Goal: Task Accomplishment & Management: Use online tool/utility

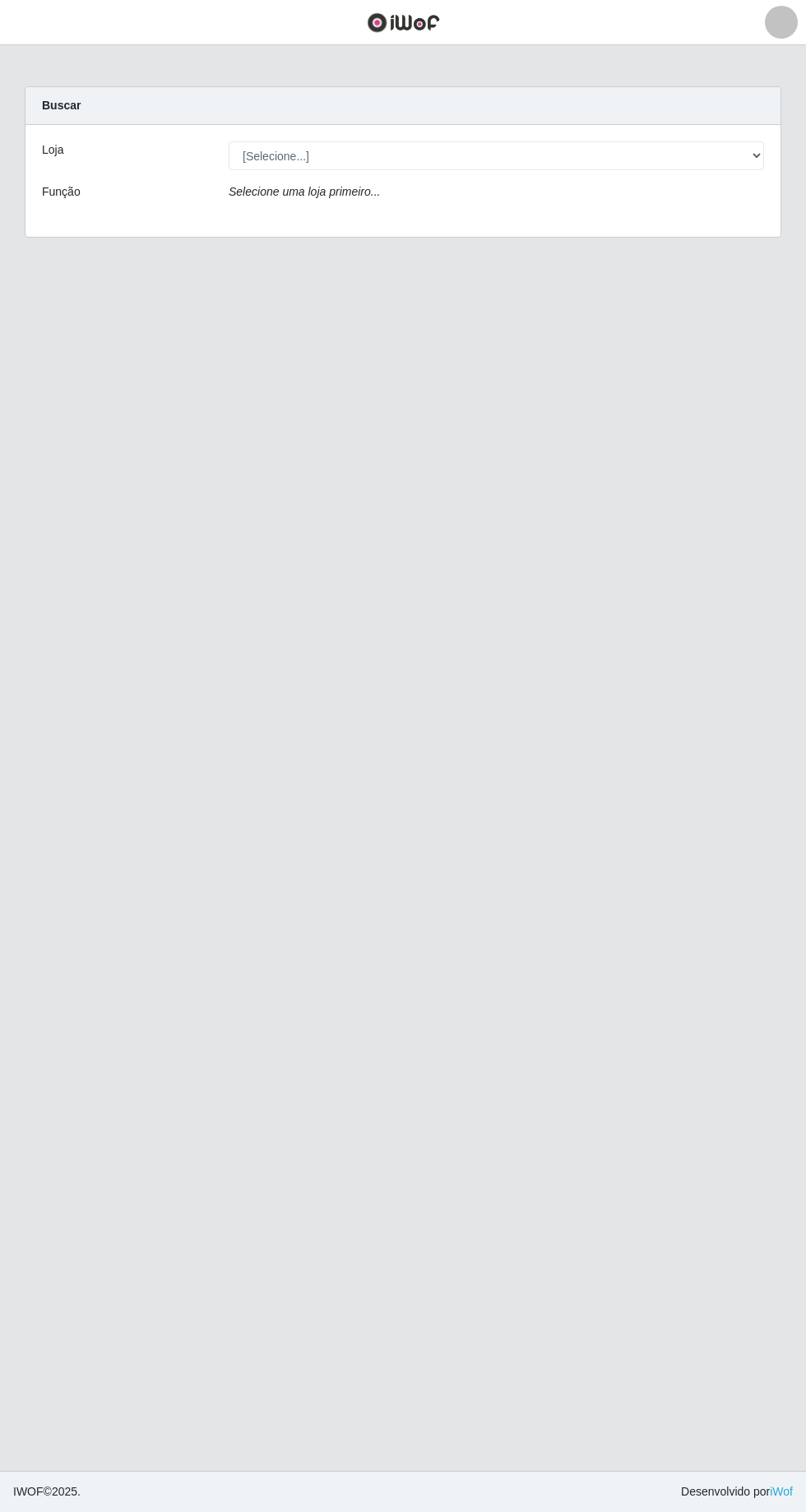
scroll to position [26, 0]
click at [752, 142] on select "[Selecione...] [GEOGRAPHIC_DATA] - [GEOGRAPHIC_DATA] [GEOGRAPHIC_DATA] - [GEOGR…" at bounding box center [496, 156] width 536 height 29
select select "509"
click at [228, 142] on select "[Selecione...] [GEOGRAPHIC_DATA] - [GEOGRAPHIC_DATA] [GEOGRAPHIC_DATA] - [GEOGR…" at bounding box center [496, 156] width 536 height 29
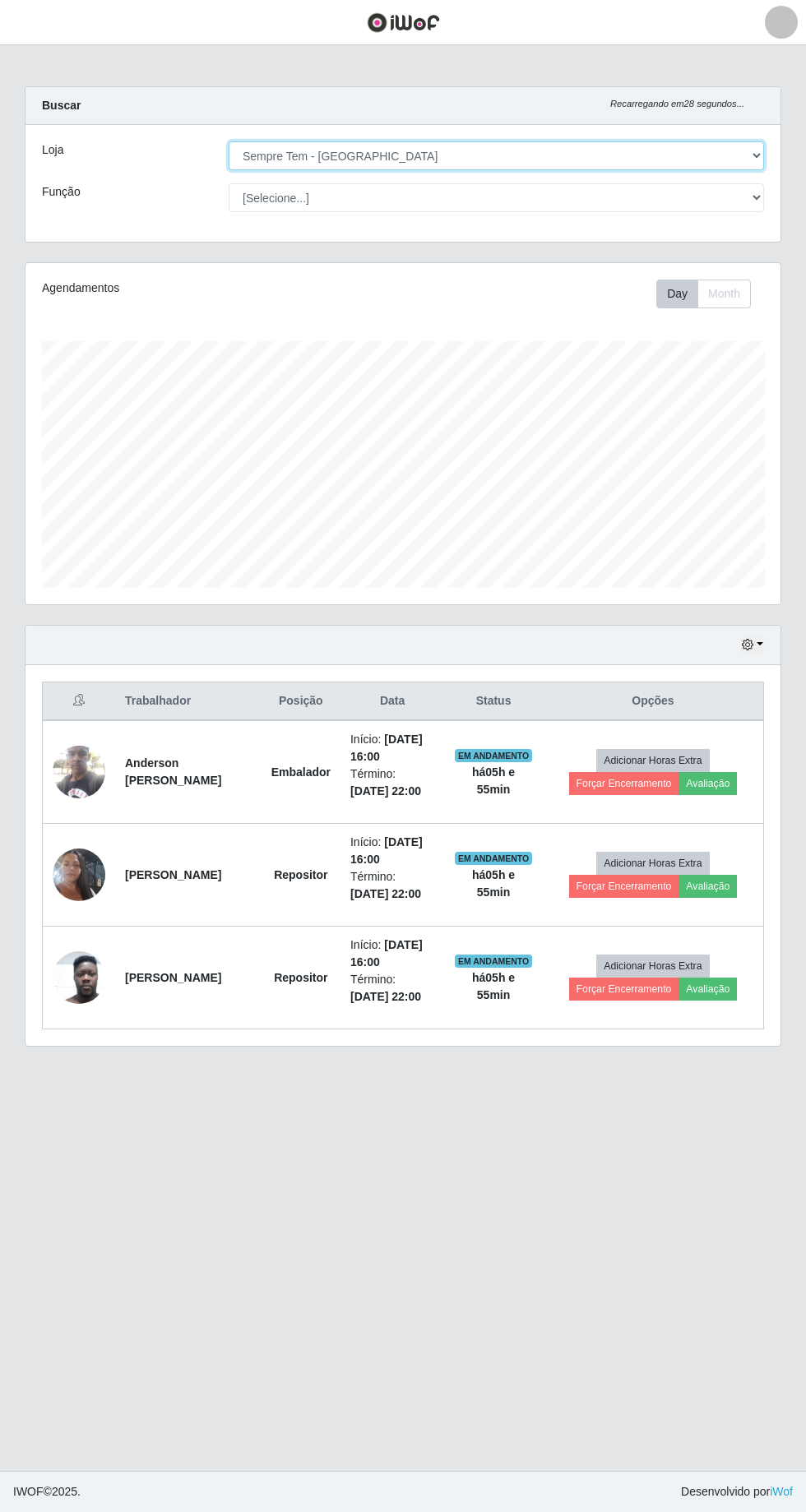
scroll to position [340, 755]
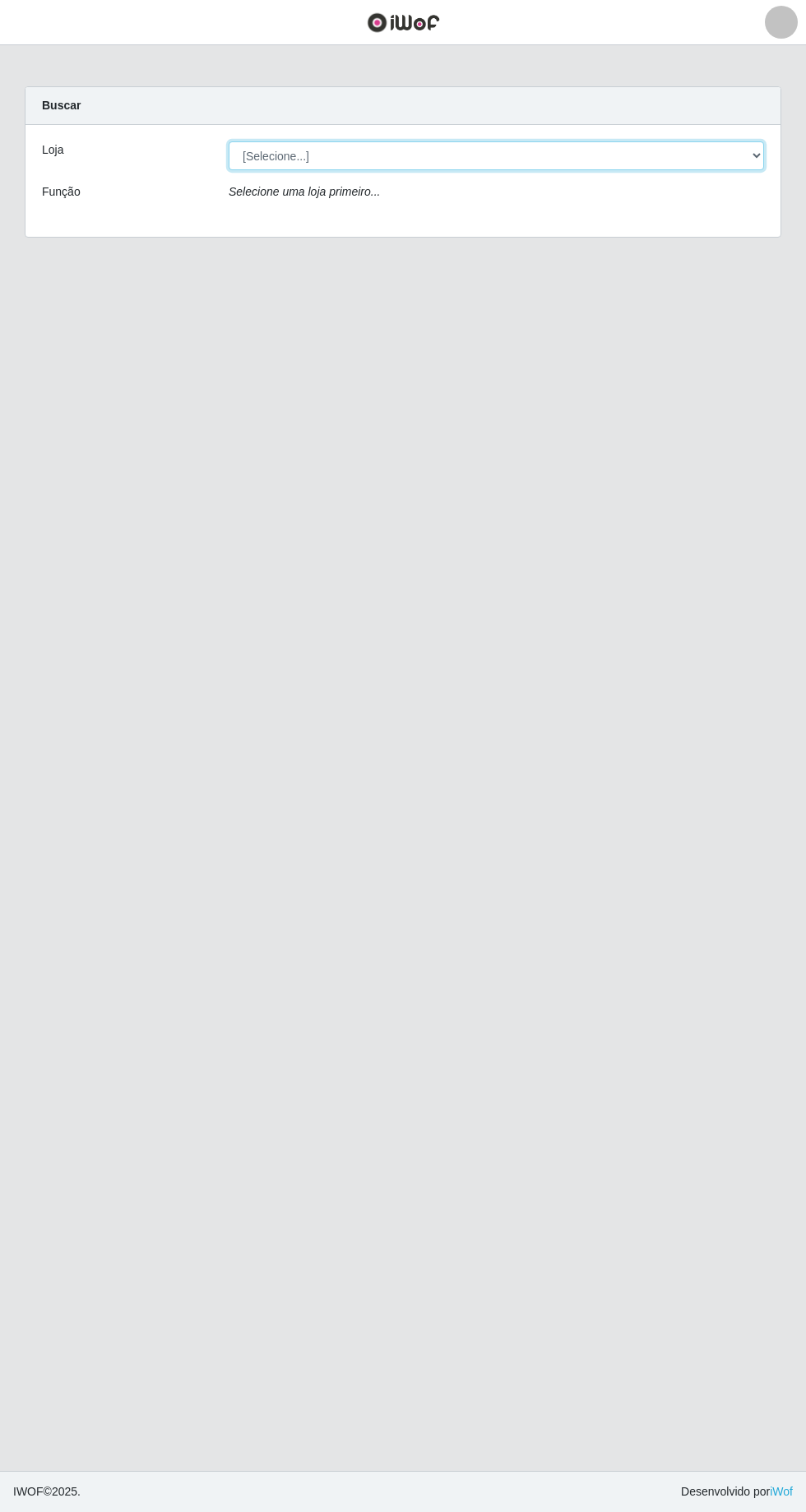
click at [750, 152] on select "[Selecione...] [GEOGRAPHIC_DATA] - [GEOGRAPHIC_DATA] [GEOGRAPHIC_DATA] - [GEOGR…" at bounding box center [496, 156] width 536 height 29
select select "508"
click at [228, 142] on select "[Selecione...] [GEOGRAPHIC_DATA] - [GEOGRAPHIC_DATA] [GEOGRAPHIC_DATA] - [GEOGR…" at bounding box center [496, 156] width 536 height 29
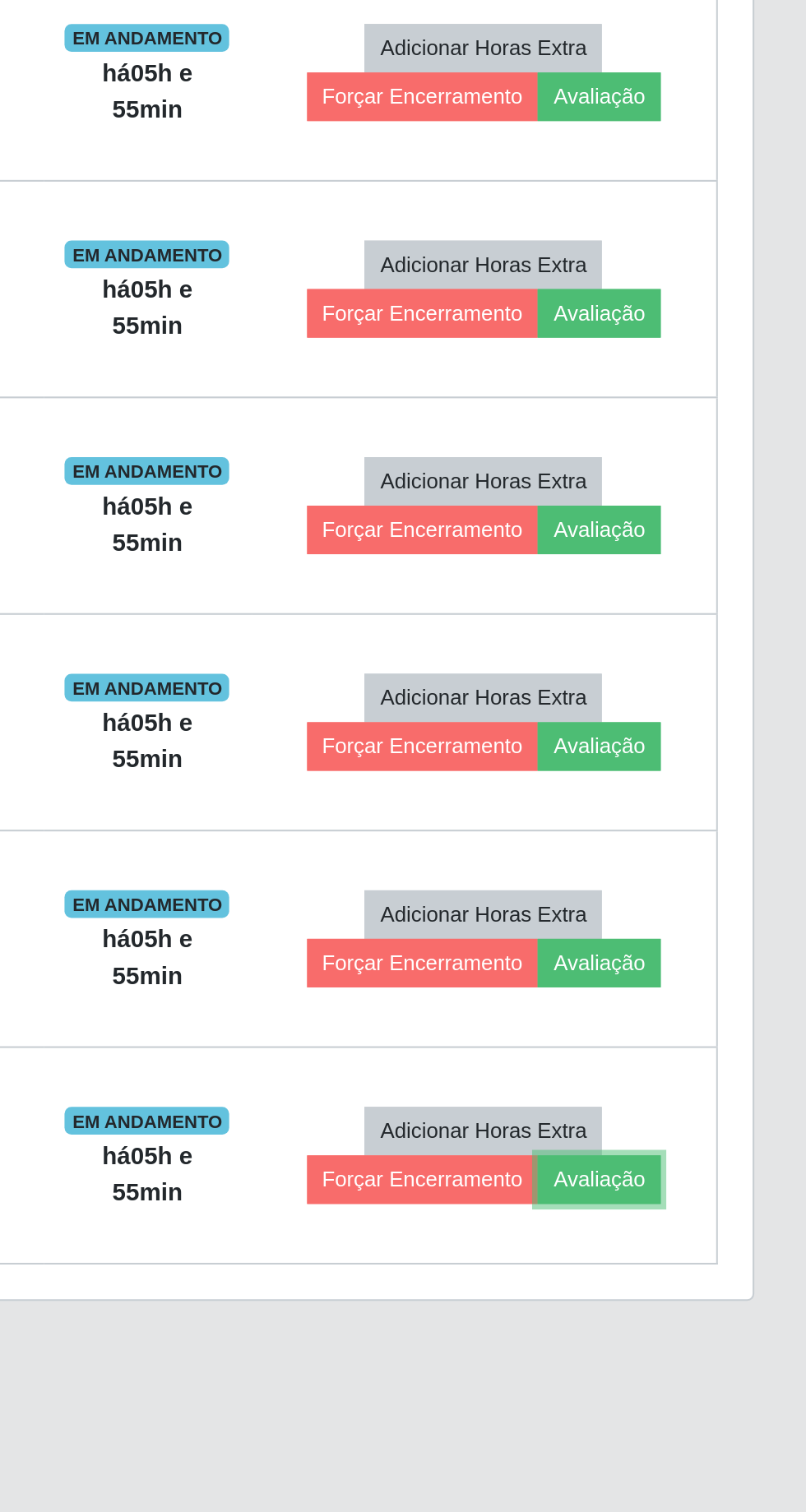
click at [719, 1290] on button "Avaliação" at bounding box center [707, 1298] width 59 height 23
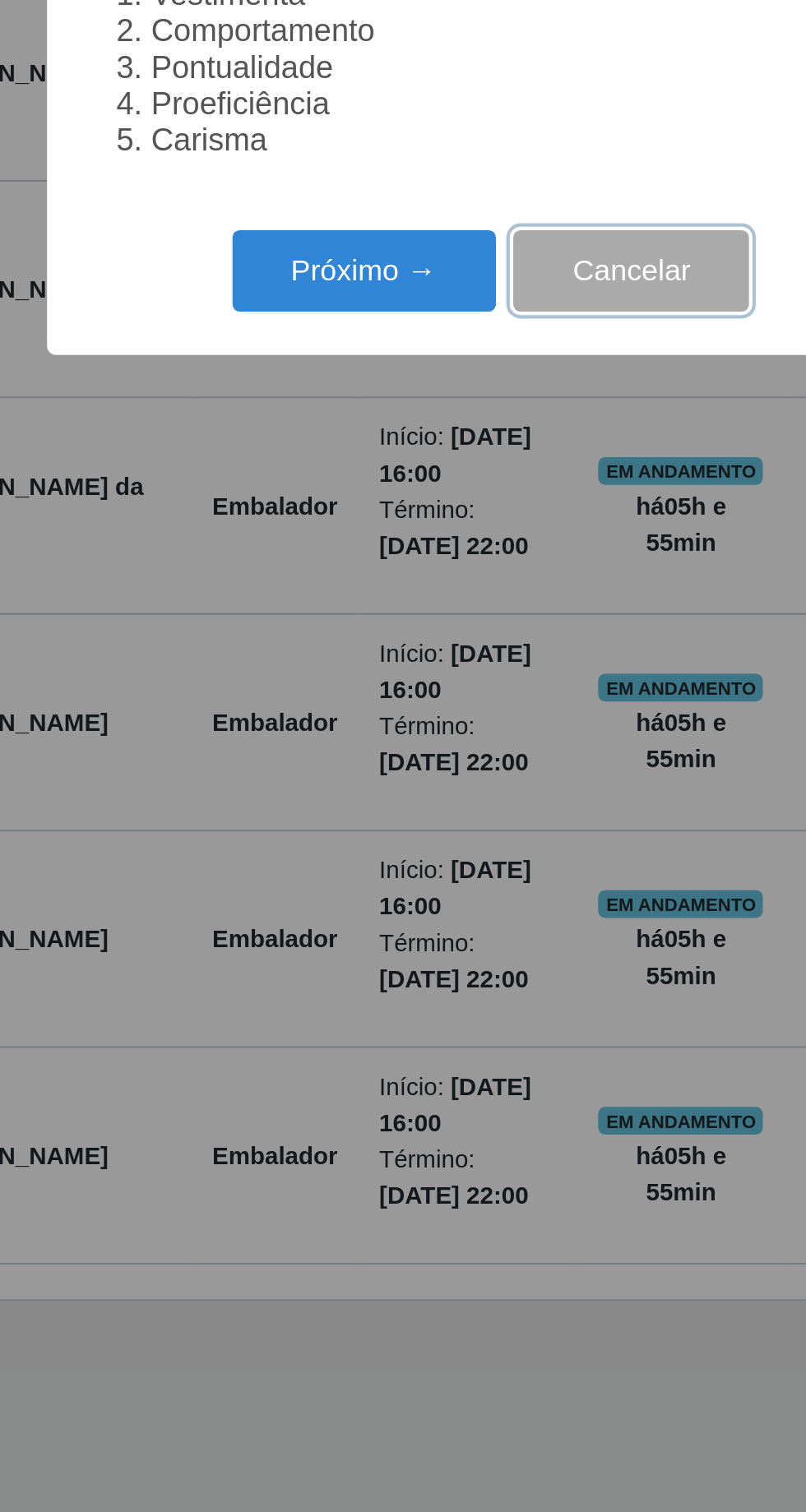
click at [466, 886] on button "Cancelar" at bounding box center [470, 866] width 112 height 39
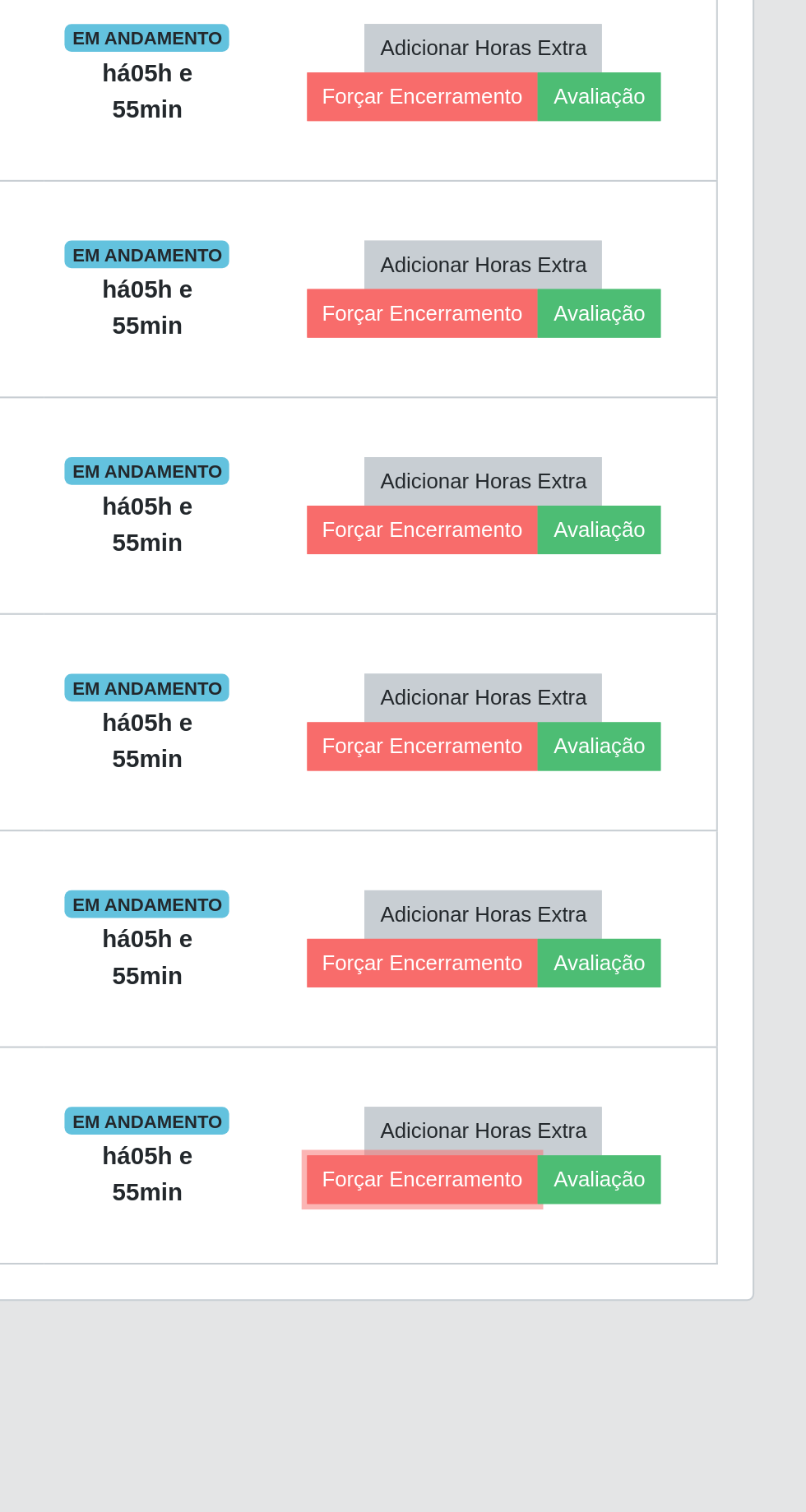
click at [633, 1286] on button "Forçar Encerramento" at bounding box center [625, 1298] width 110 height 23
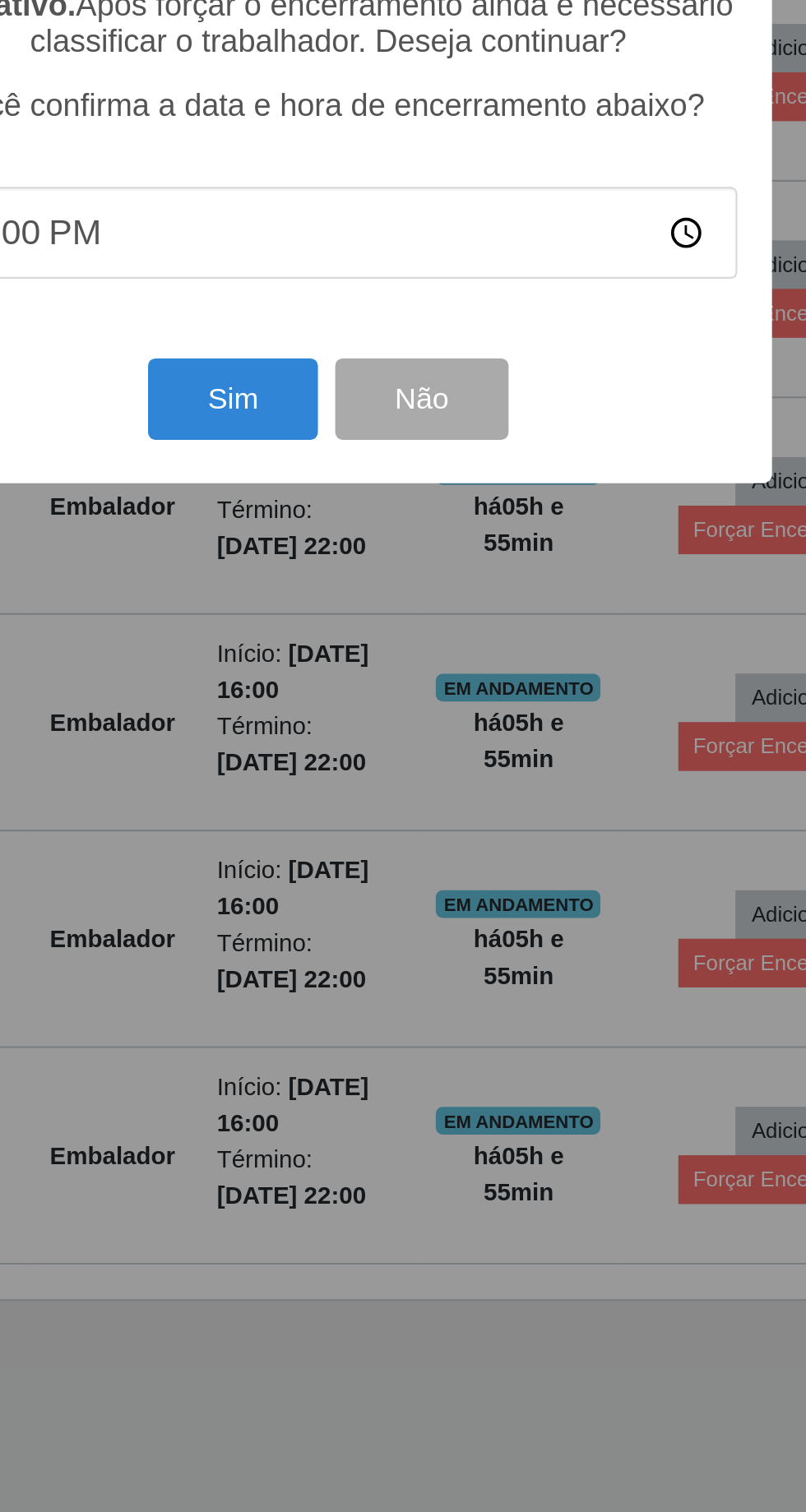
click at [344, 870] on input "22:00" at bounding box center [402, 848] width 388 height 44
type input "21:55"
click at [358, 947] on button "Sim" at bounding box center [357, 927] width 80 height 39
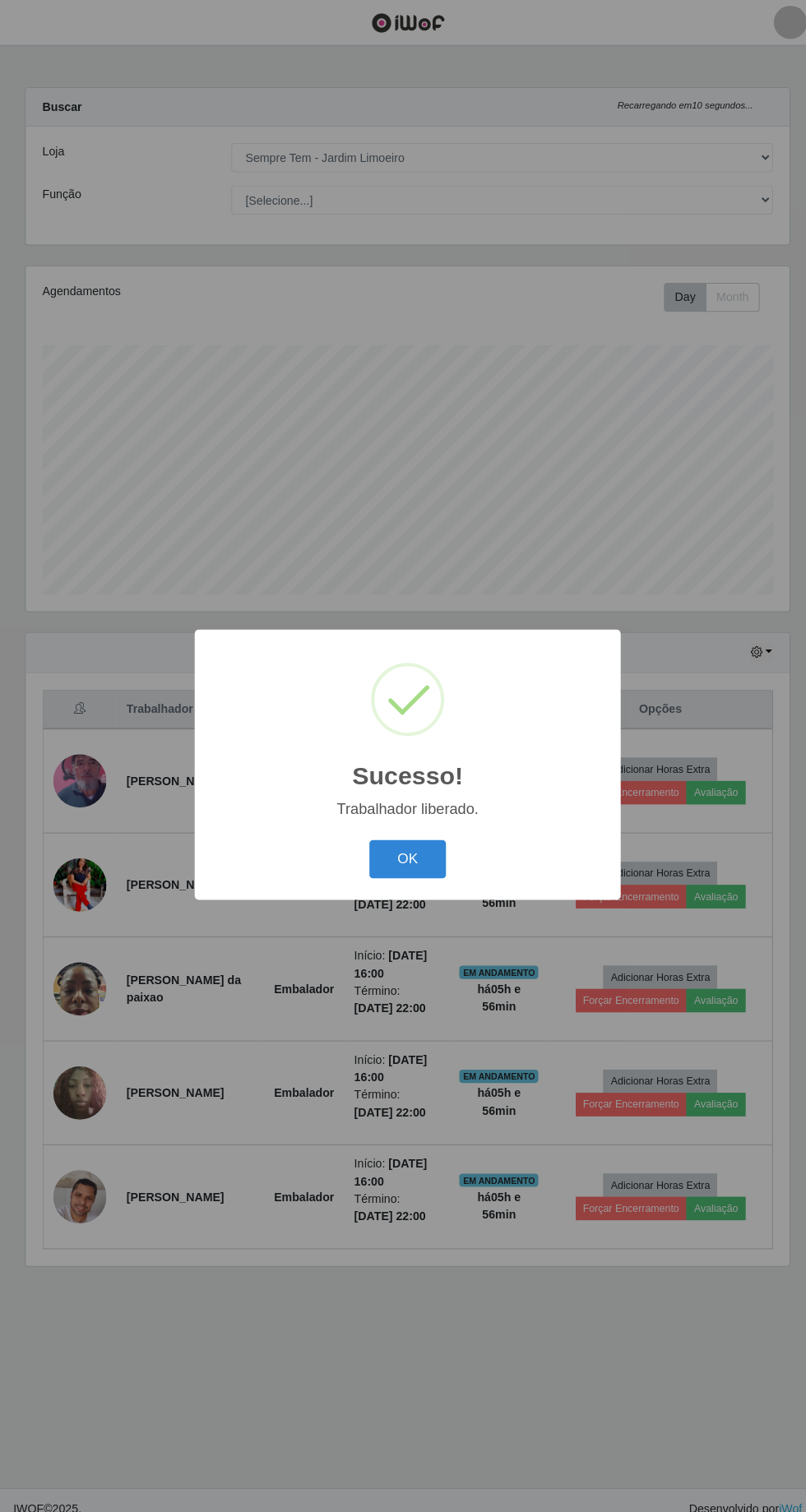
click at [405, 849] on button "OK" at bounding box center [403, 850] width 77 height 39
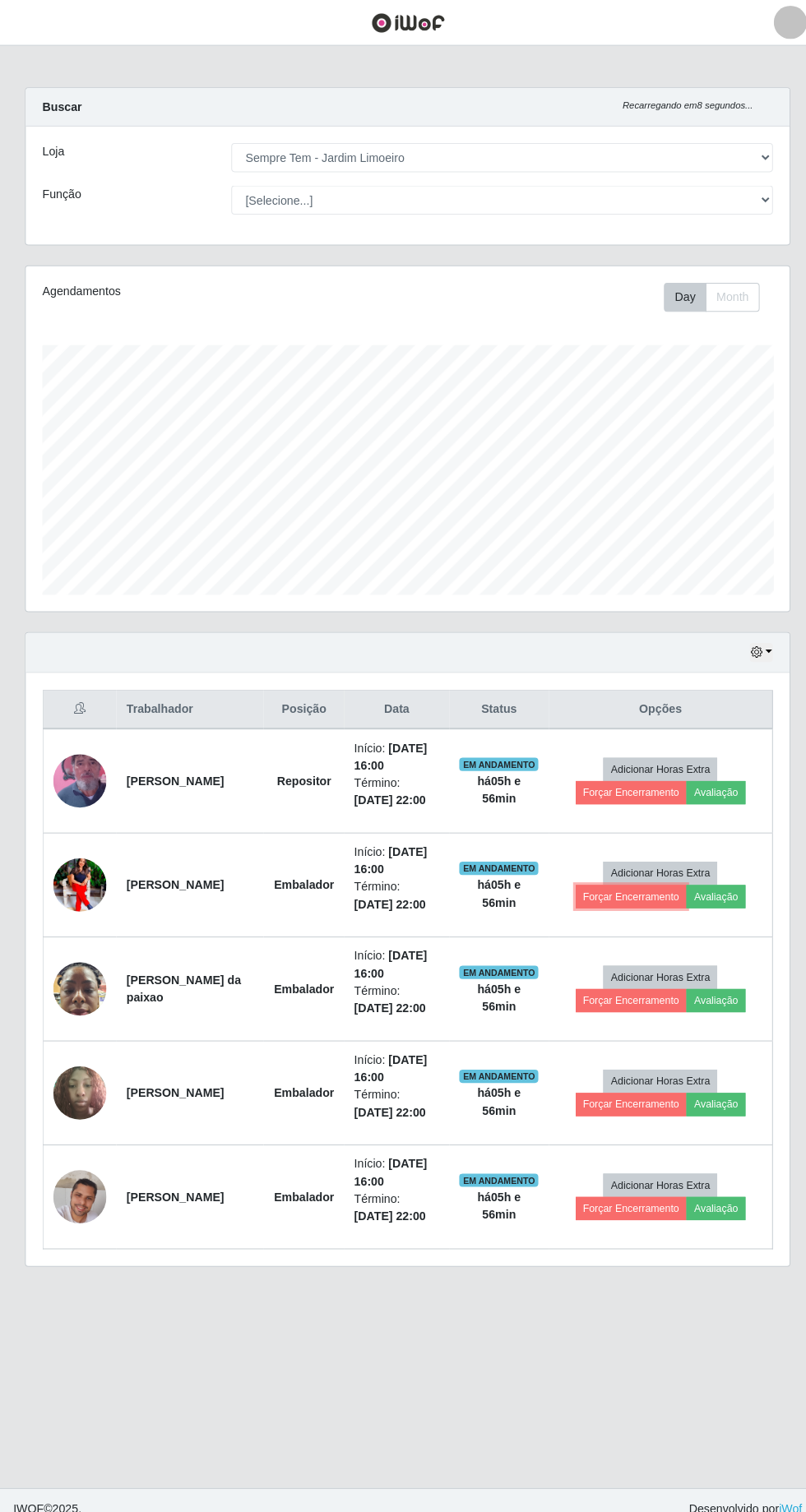
click at [628, 882] on button "Forçar Encerramento" at bounding box center [625, 887] width 110 height 23
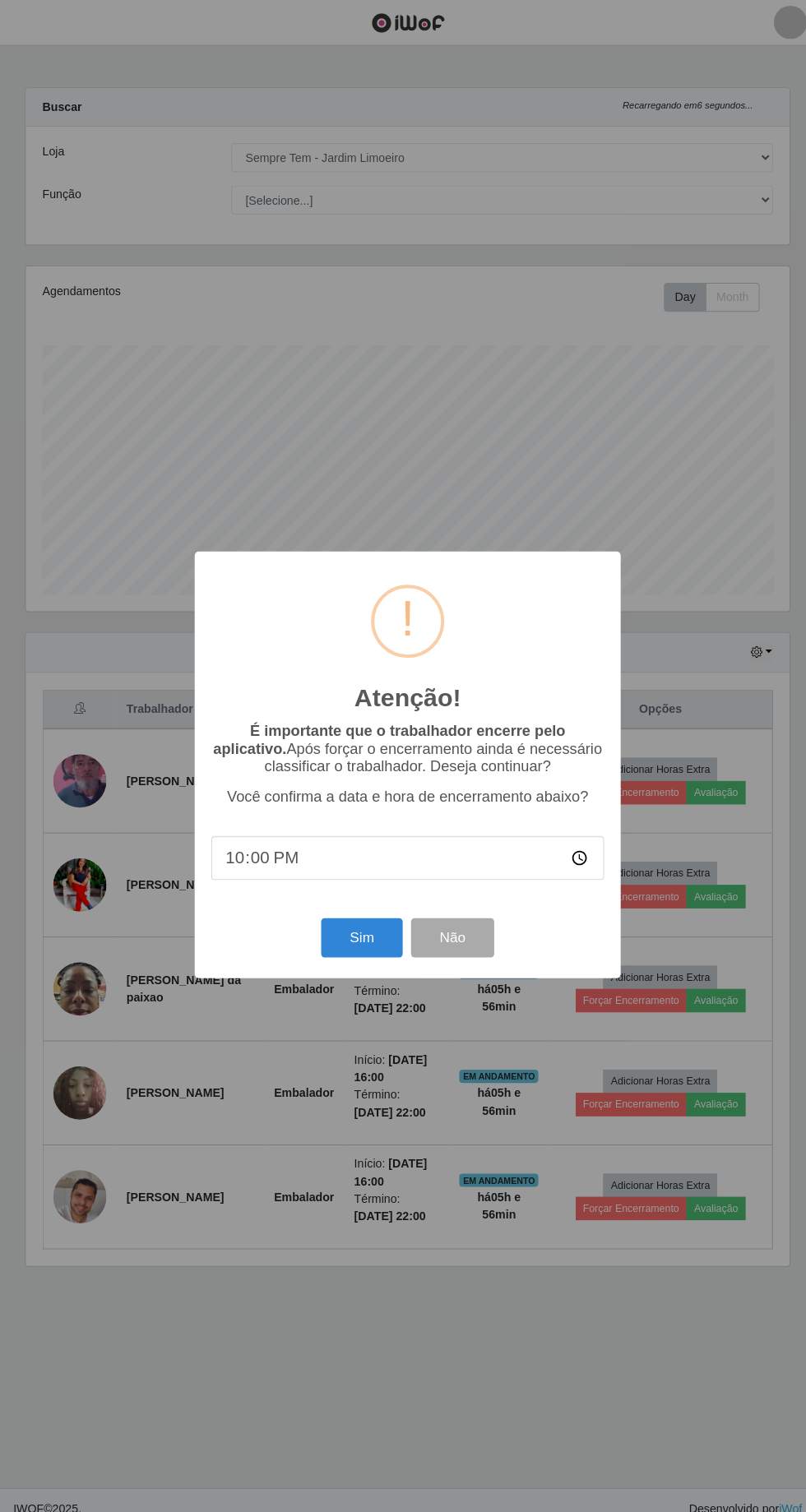
click at [399, 856] on input "22:00" at bounding box center [402, 848] width 388 height 44
type input "21:34"
click at [366, 926] on button "Sim" at bounding box center [357, 927] width 80 height 39
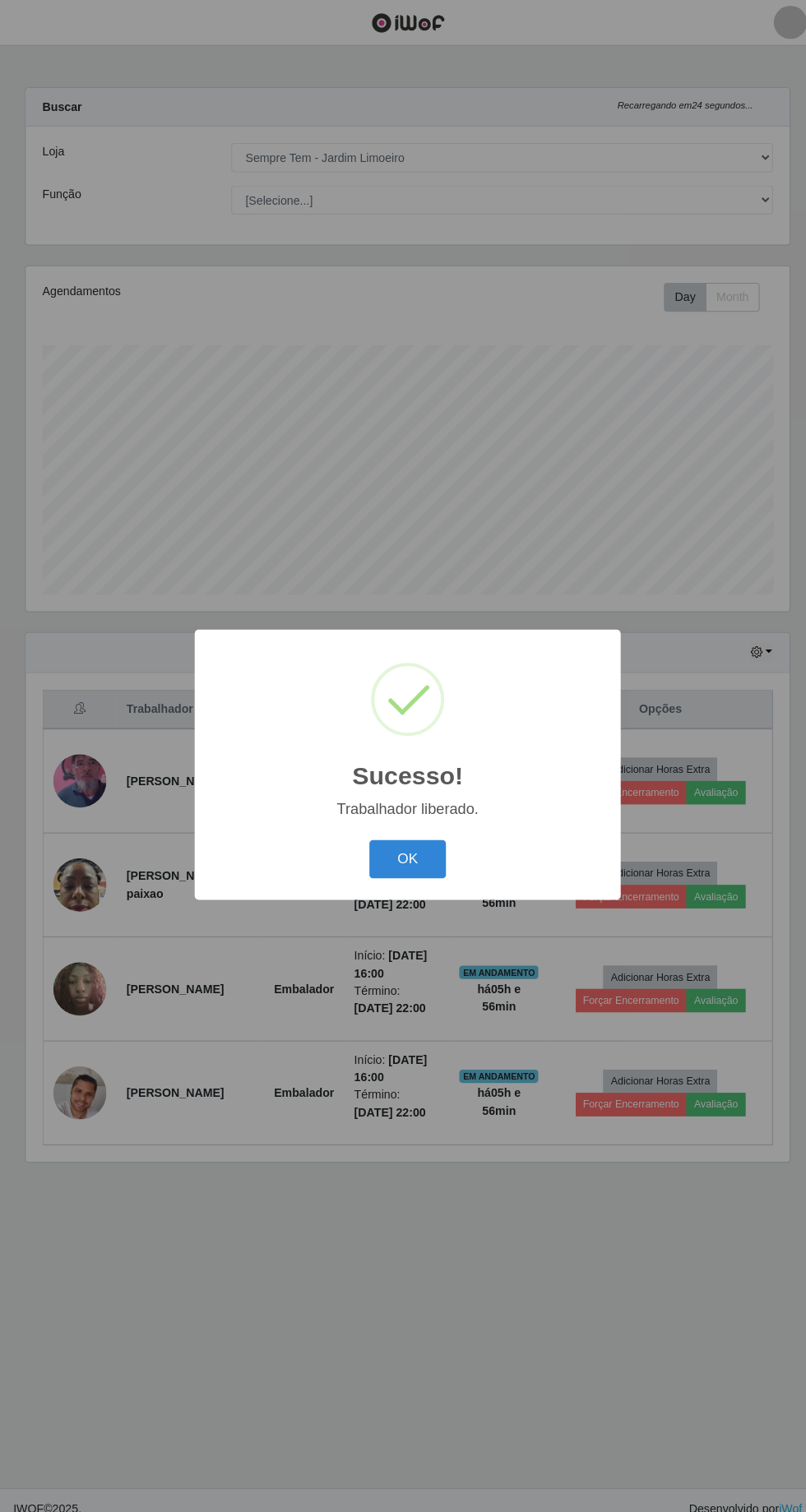
click at [403, 849] on button "OK" at bounding box center [403, 850] width 77 height 39
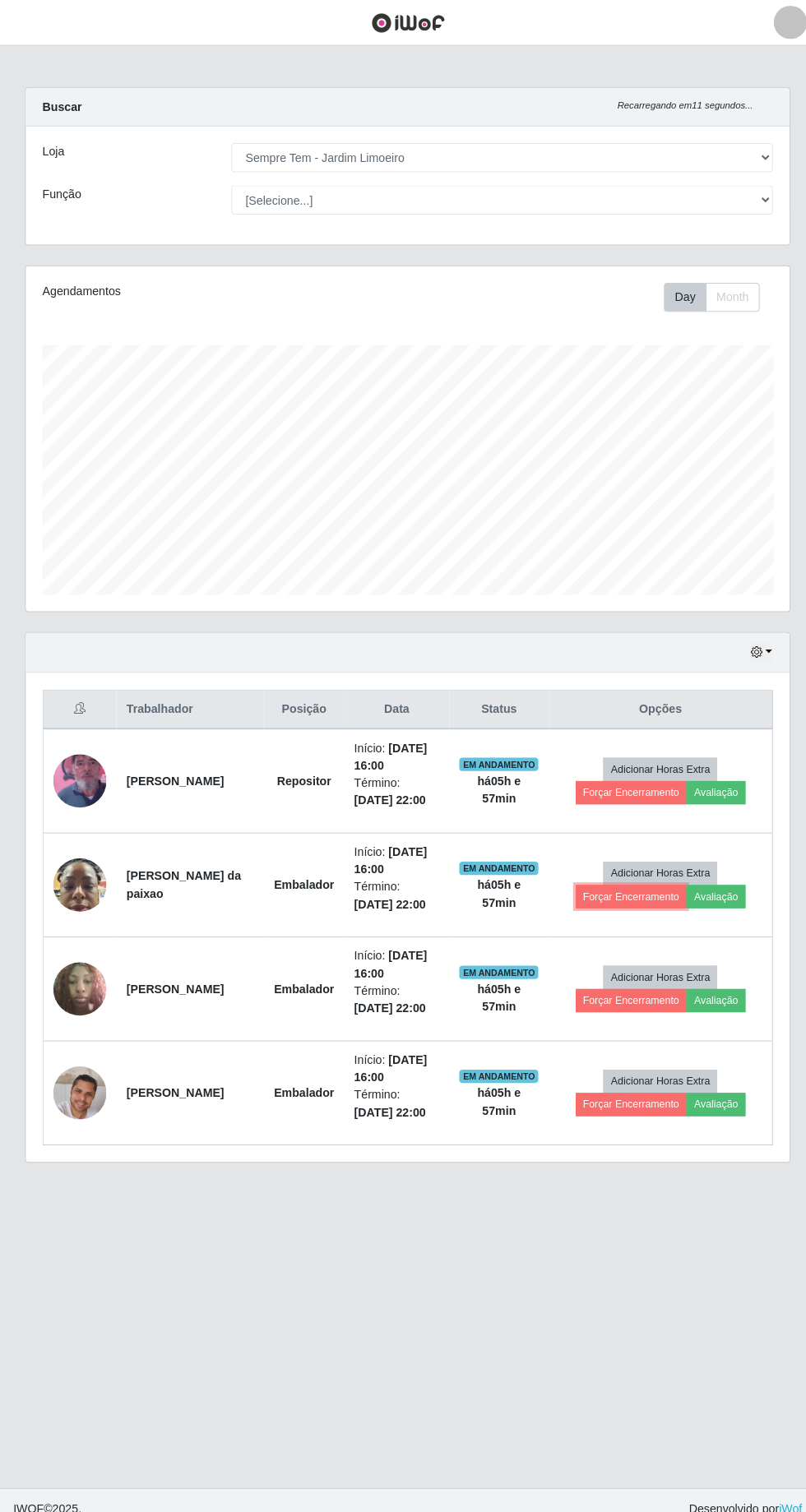
click at [642, 881] on button "Forçar Encerramento" at bounding box center [625, 887] width 110 height 23
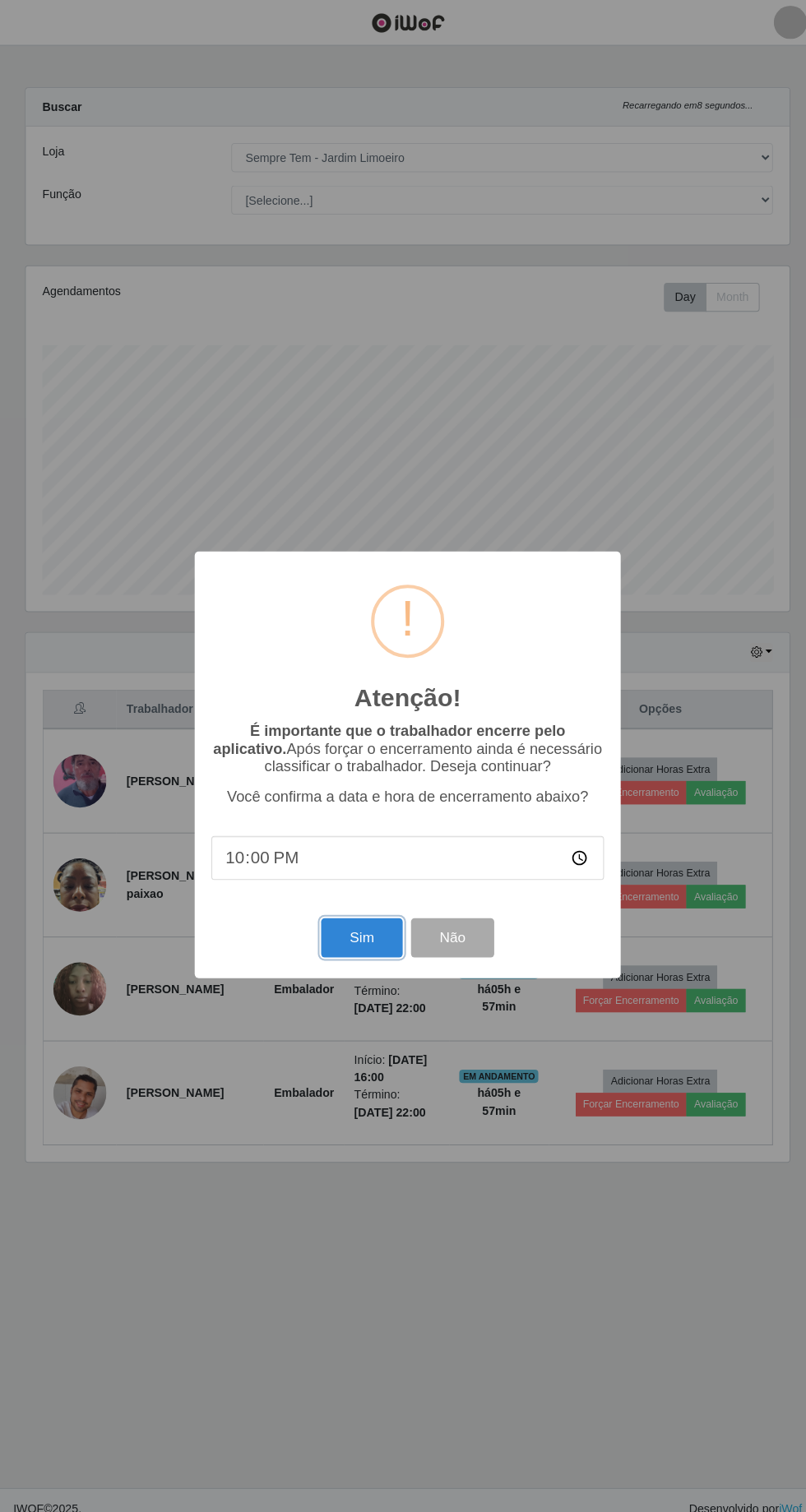
click at [340, 942] on button "Sim" at bounding box center [357, 927] width 80 height 39
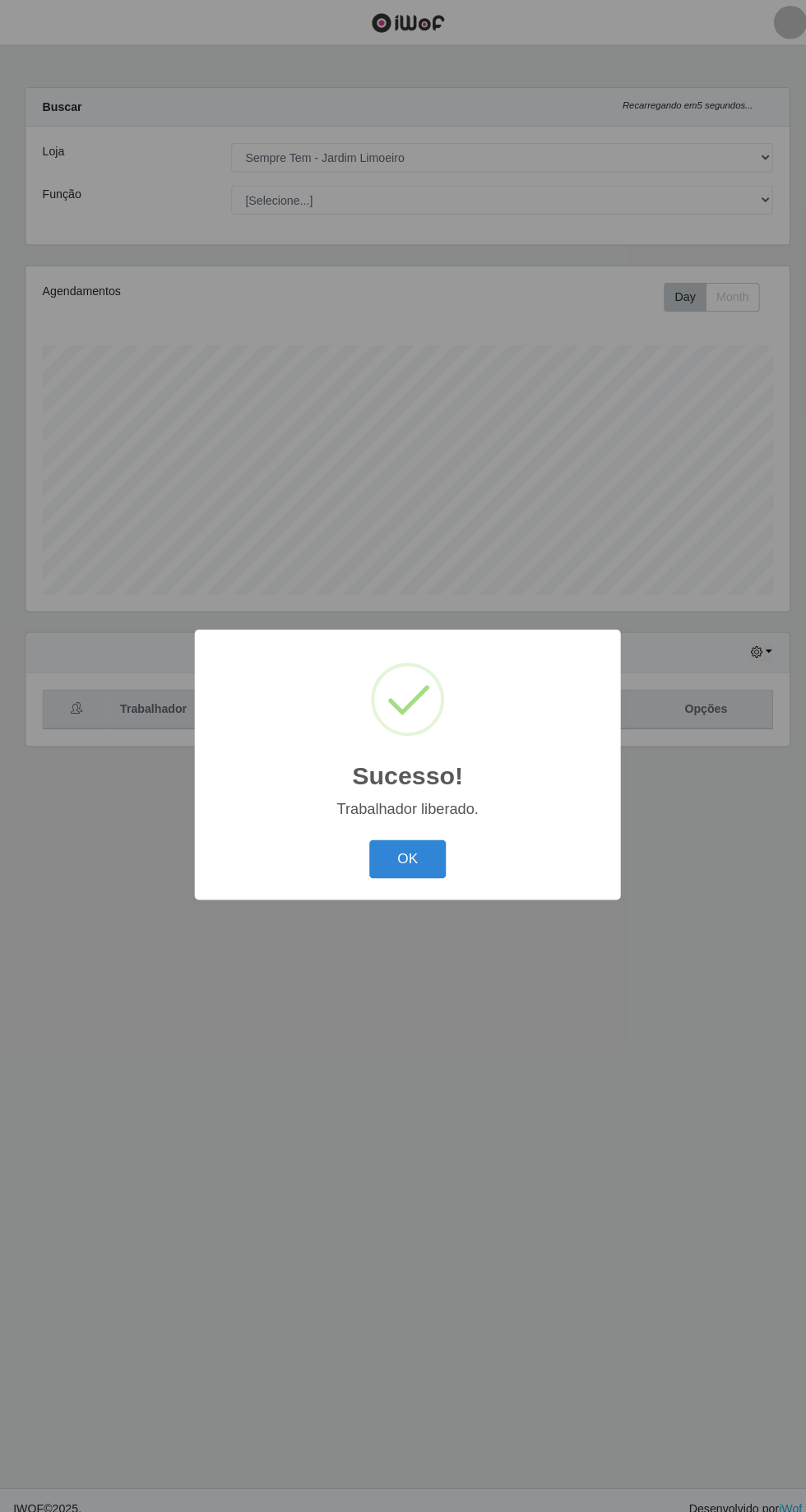
click at [433, 842] on button "OK" at bounding box center [403, 850] width 77 height 39
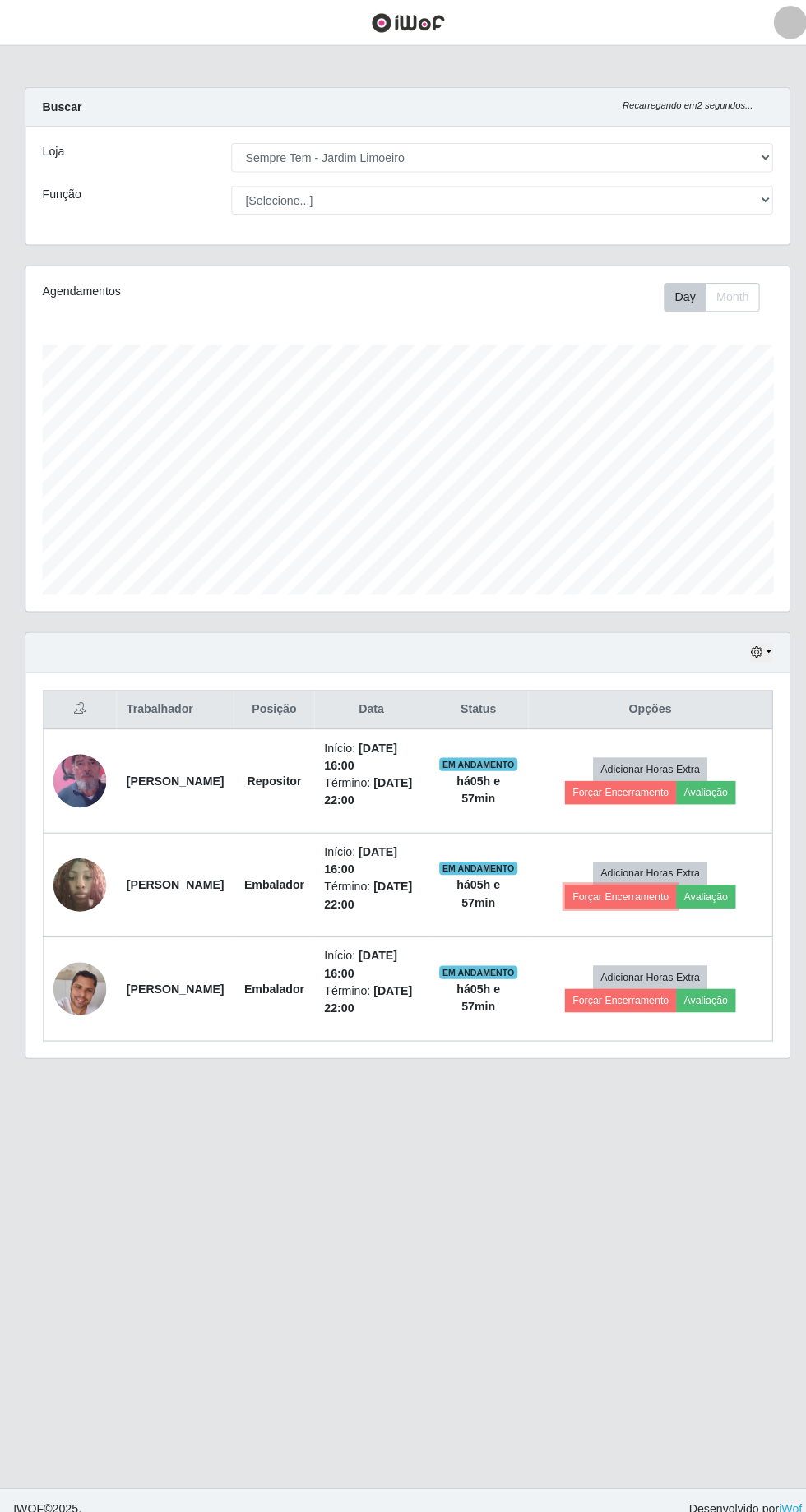
click at [646, 882] on button "Forçar Encerramento" at bounding box center [614, 887] width 110 height 23
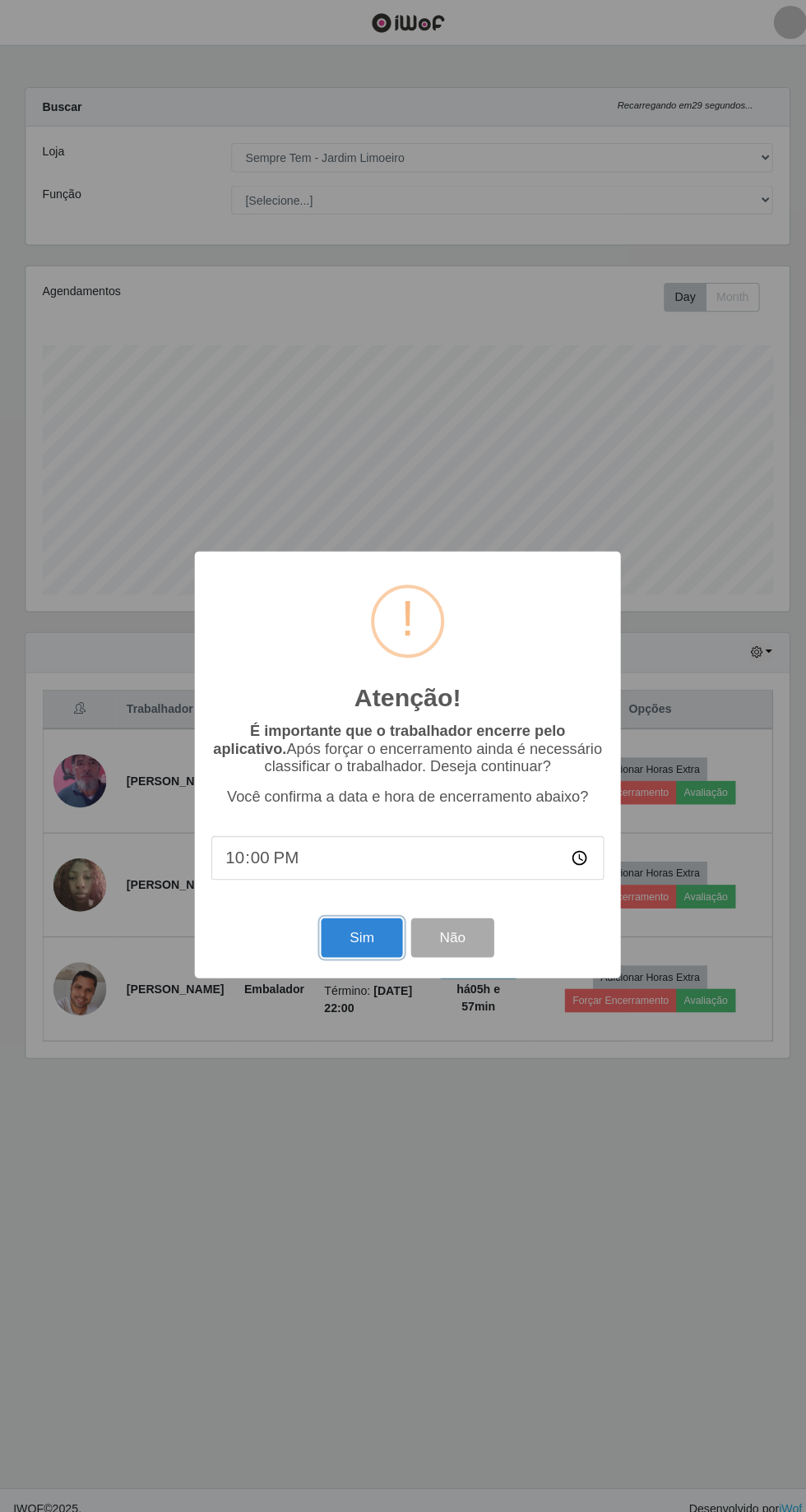
click at [373, 928] on button "Sim" at bounding box center [357, 927] width 80 height 39
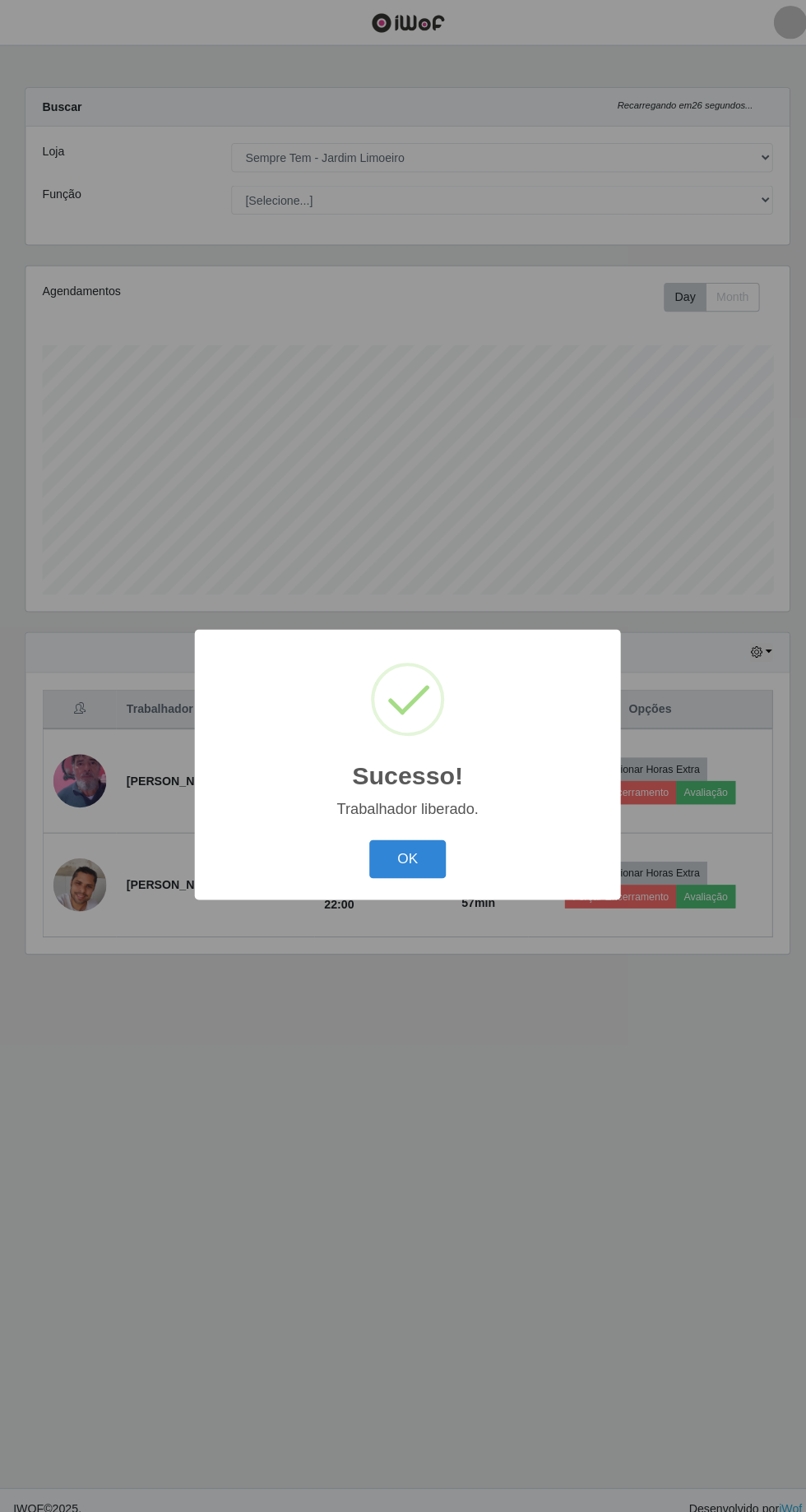
click at [424, 849] on button "OK" at bounding box center [403, 850] width 77 height 39
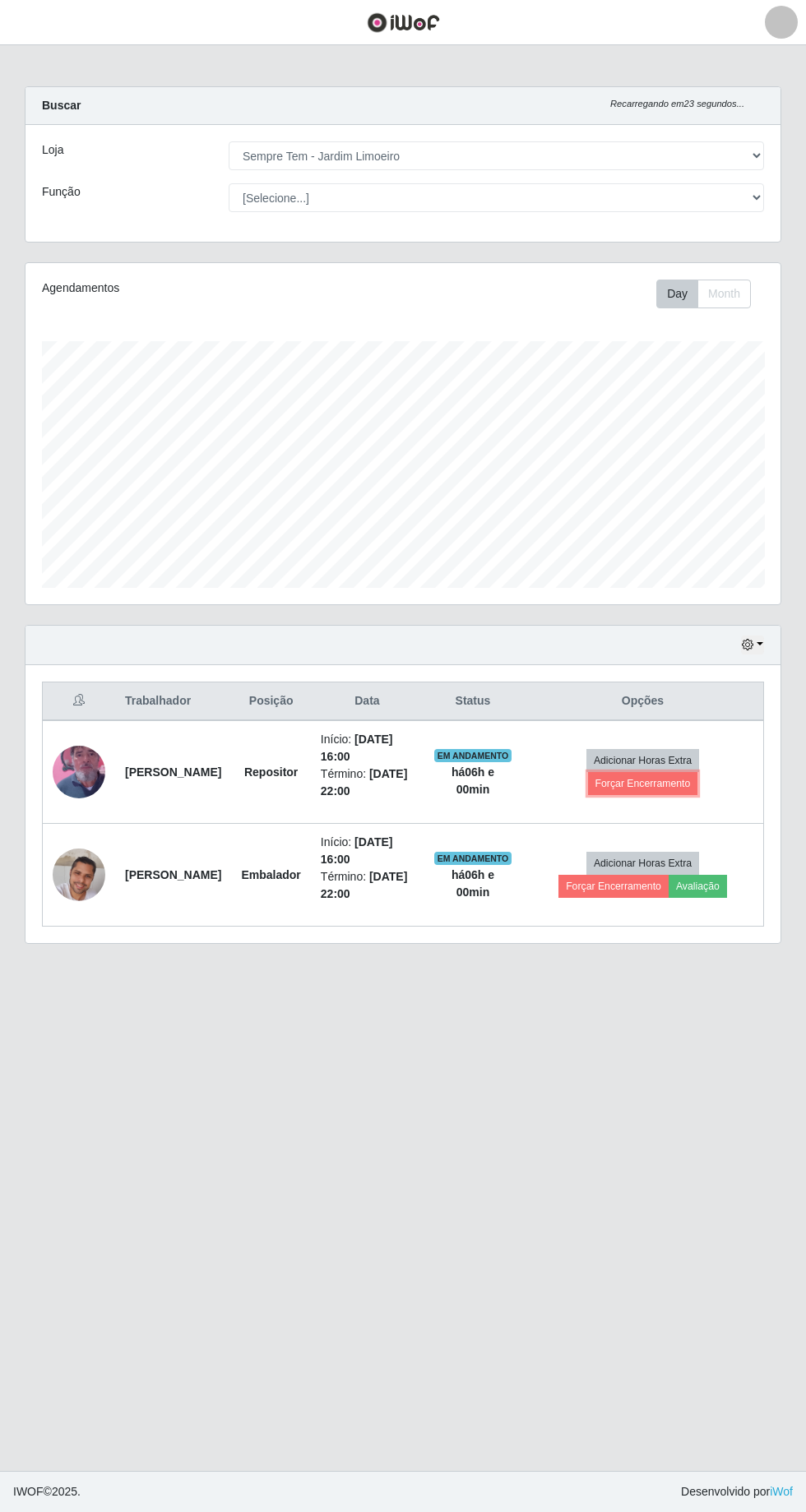
click at [665, 783] on button "Forçar Encerramento" at bounding box center [644, 784] width 110 height 23
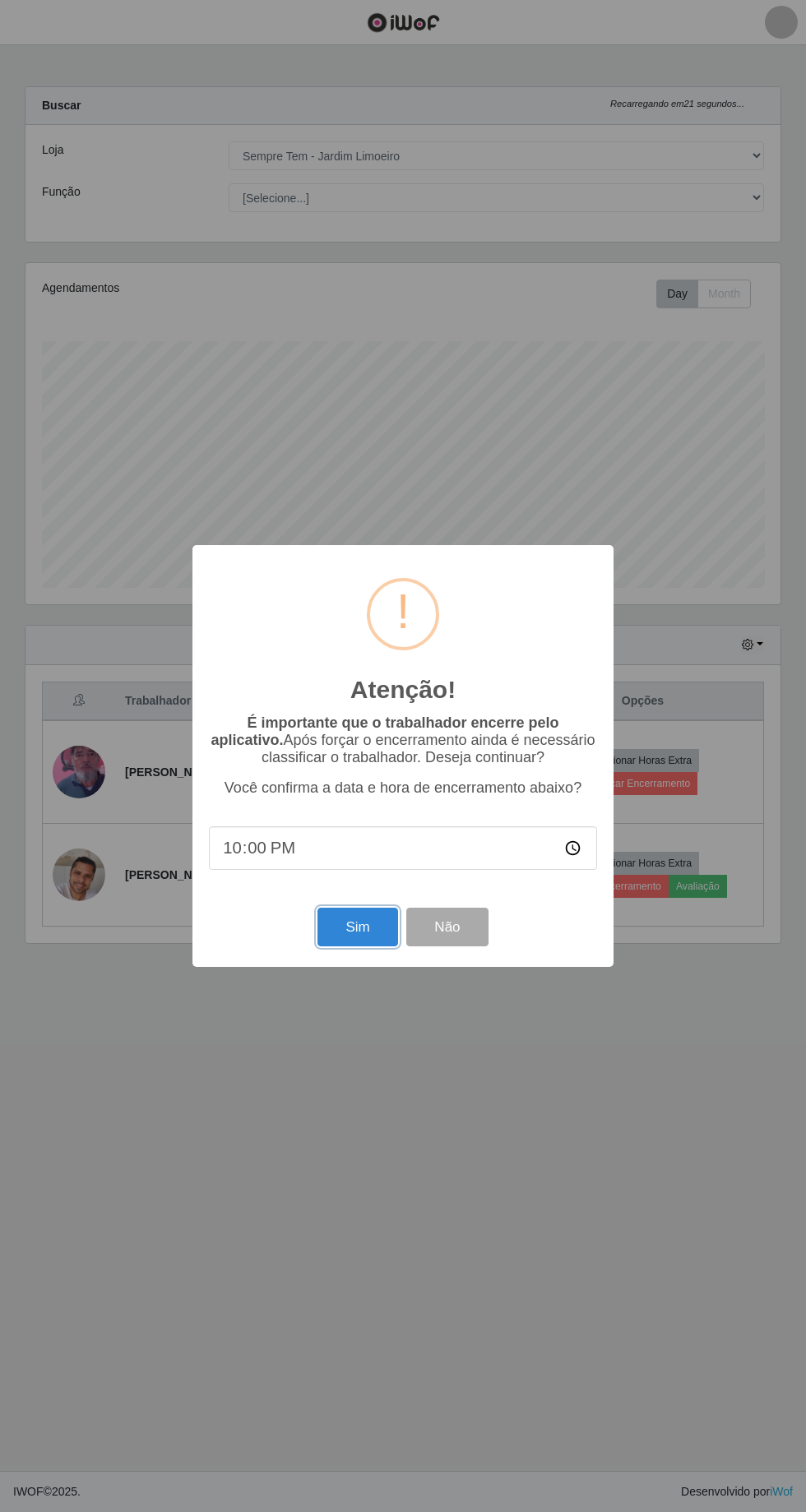
click at [357, 928] on button "Sim" at bounding box center [357, 927] width 80 height 39
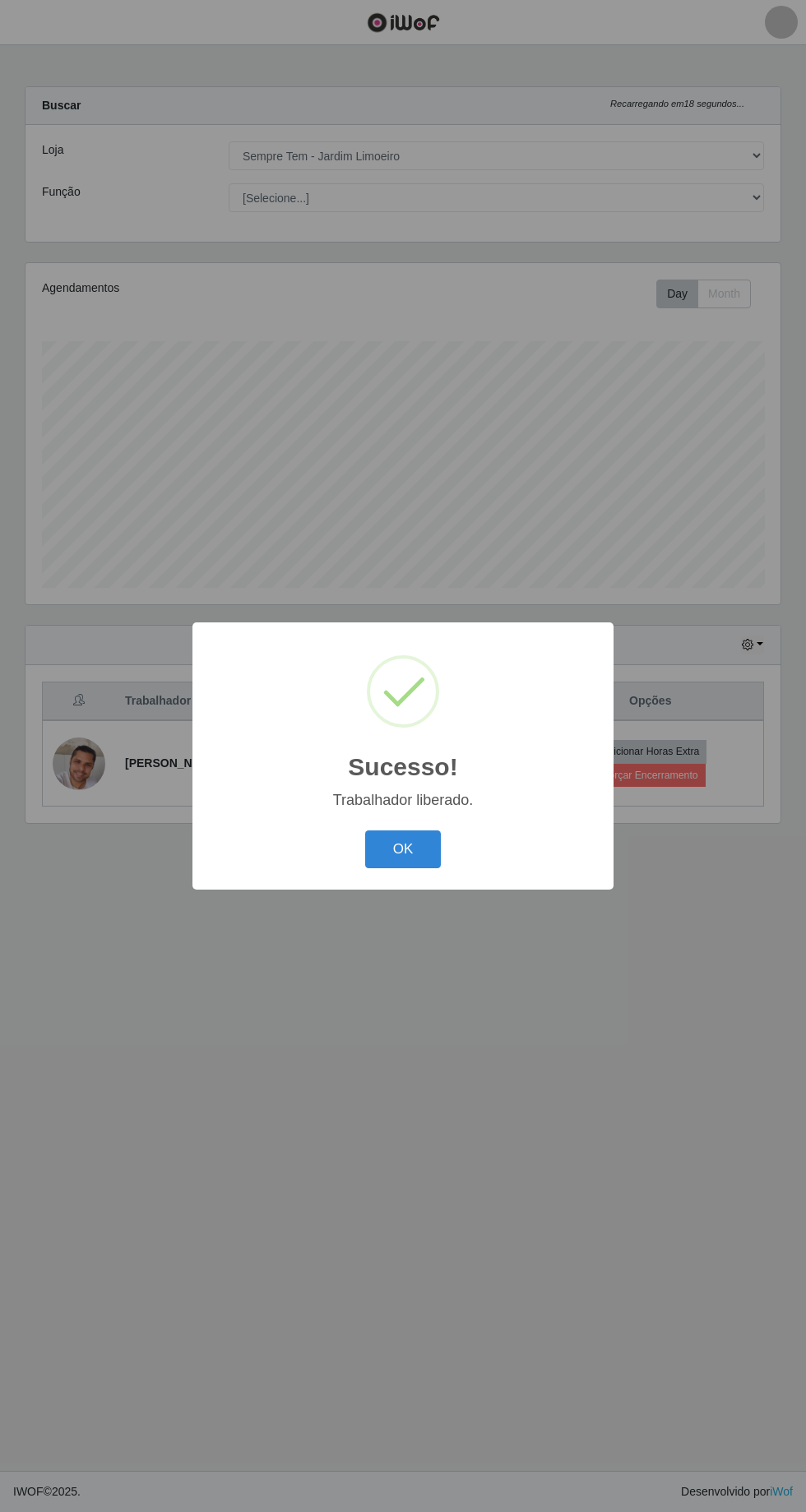
click at [408, 849] on button "OK" at bounding box center [403, 850] width 77 height 39
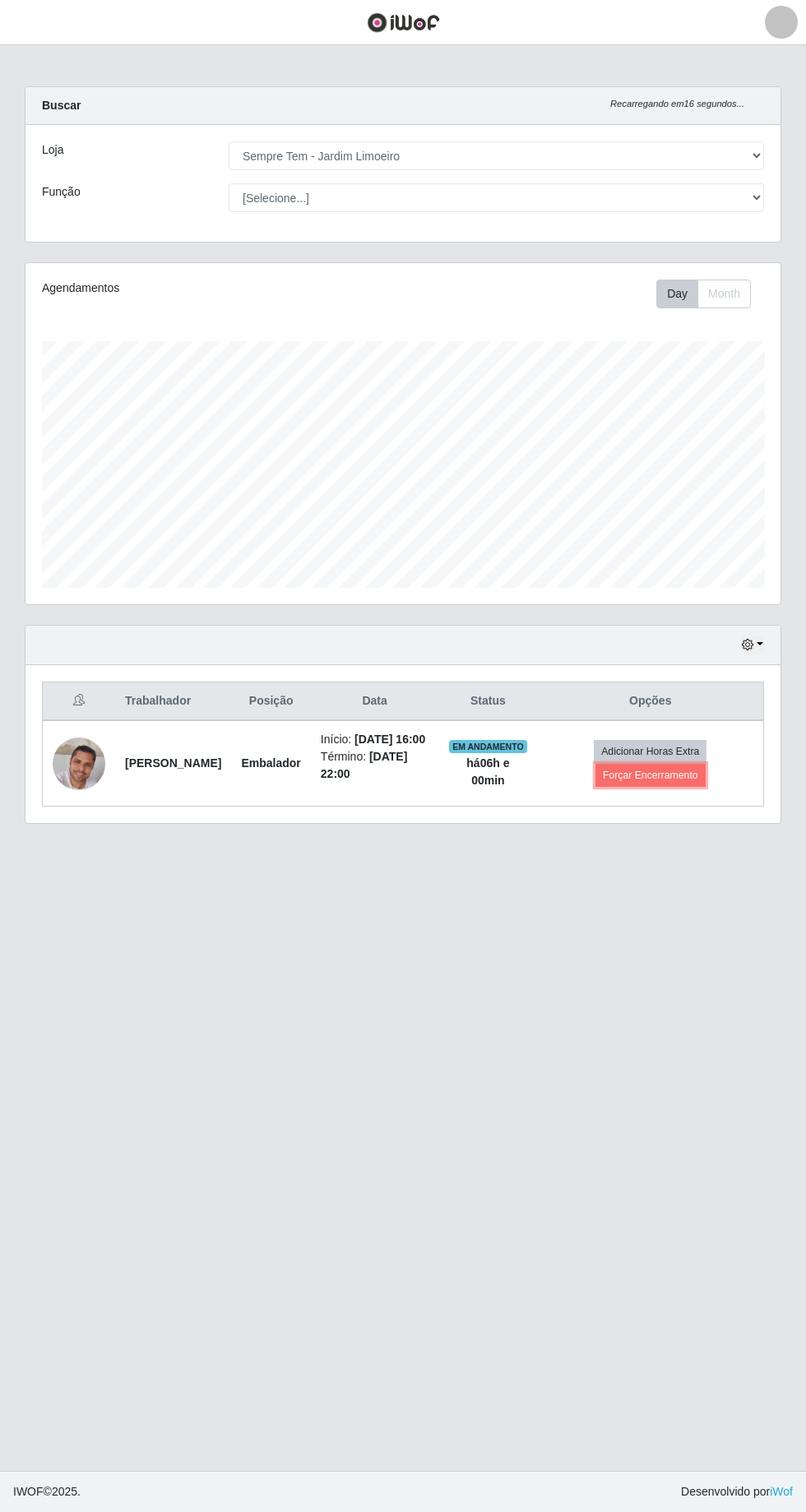
click at [677, 778] on button "Forçar Encerramento" at bounding box center [651, 775] width 110 height 23
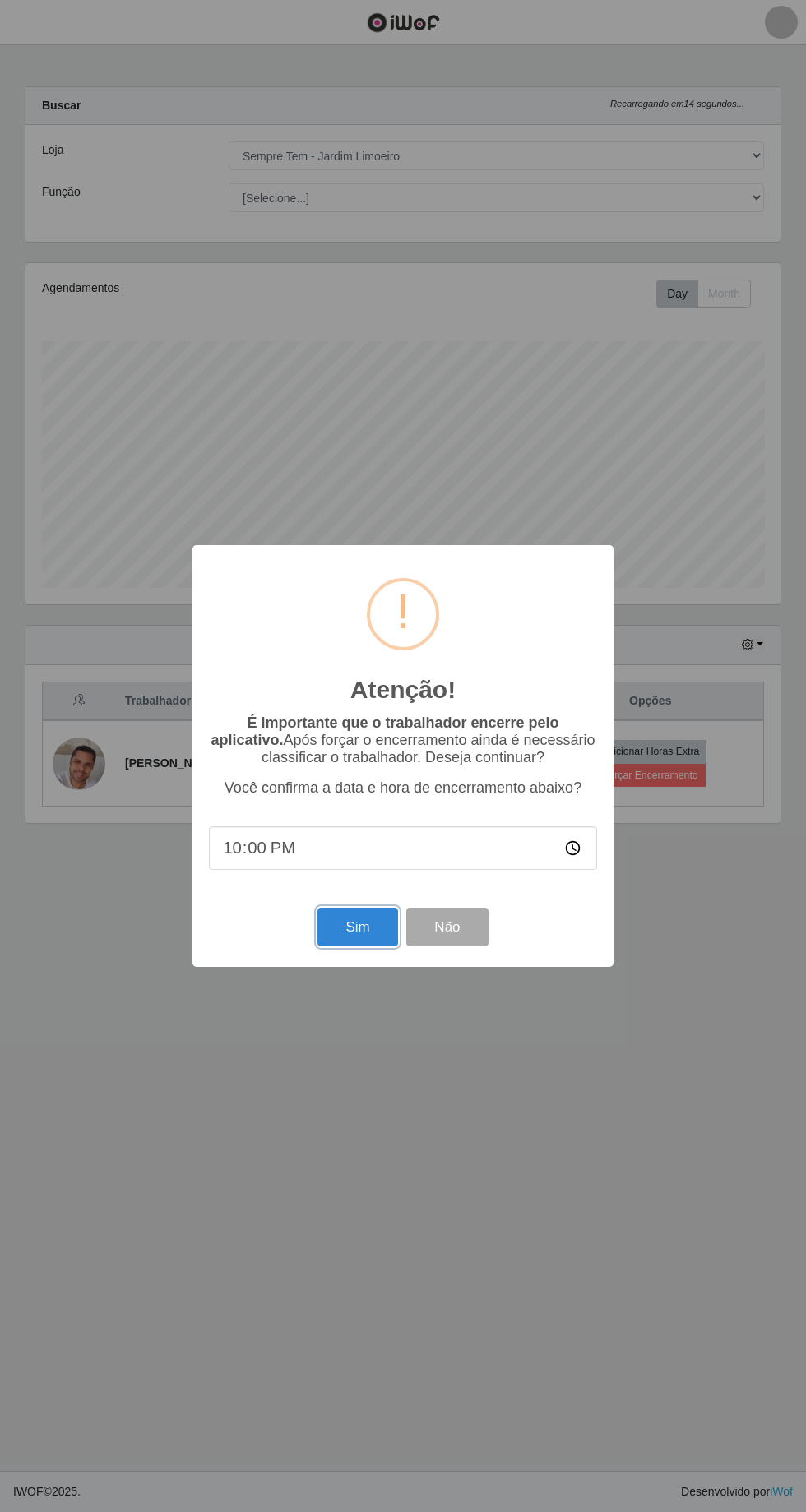
click at [349, 925] on button "Sim" at bounding box center [357, 927] width 80 height 39
